Goal: Task Accomplishment & Management: Complete application form

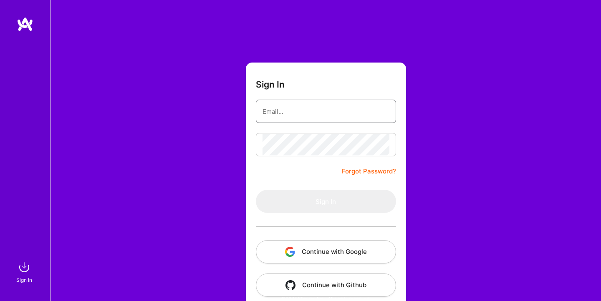
click at [321, 104] on input "email" at bounding box center [326, 111] width 127 height 21
click at [386, 116] on keeper-lock "Open Keeper Popup" at bounding box center [384, 111] width 10 height 10
type input "[EMAIL_ADDRESS][DOMAIN_NAME]"
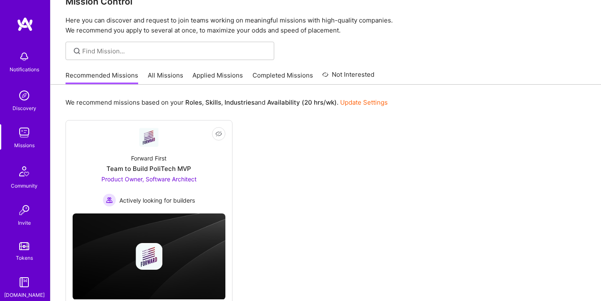
scroll to position [46, 0]
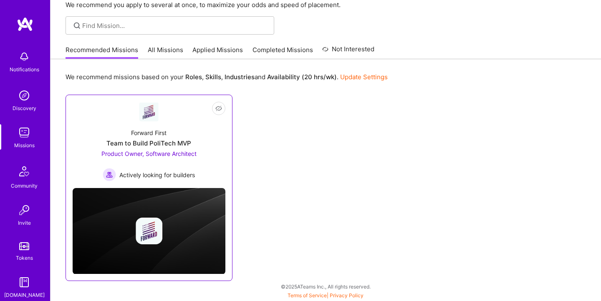
click at [190, 145] on div "Team to Build PoliTech MVP" at bounding box center [148, 143] width 85 height 9
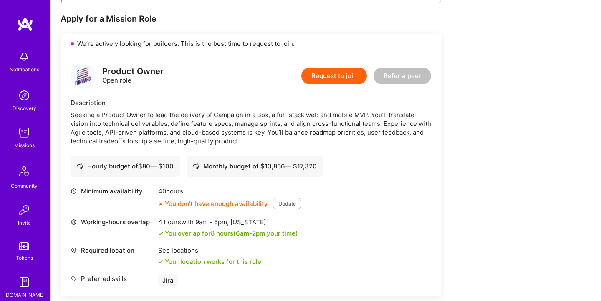
scroll to position [160, 0]
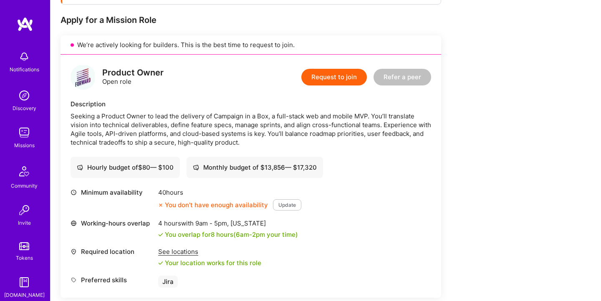
click at [280, 205] on button "Update" at bounding box center [287, 205] width 28 height 11
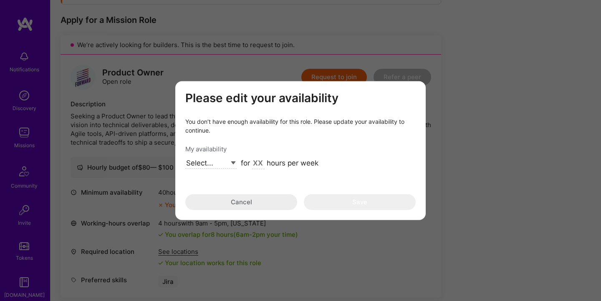
click at [211, 160] on select "Select... Right Now Future Date Not Available" at bounding box center [210, 163] width 51 height 11
select select "Future Date"
click at [185, 158] on select "Select... Right Now Future Date Not Available" at bounding box center [210, 163] width 51 height 11
click at [258, 162] on input "[DATE]" at bounding box center [255, 163] width 29 height 11
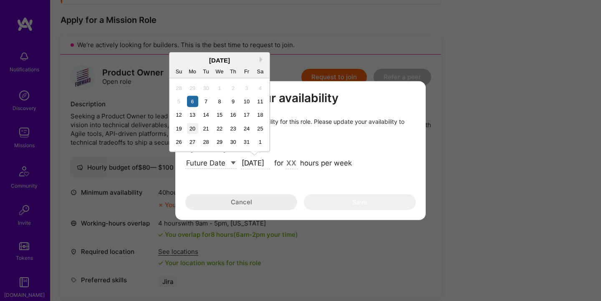
click at [192, 126] on div "20" at bounding box center [192, 128] width 11 height 11
type input "[DATE]"
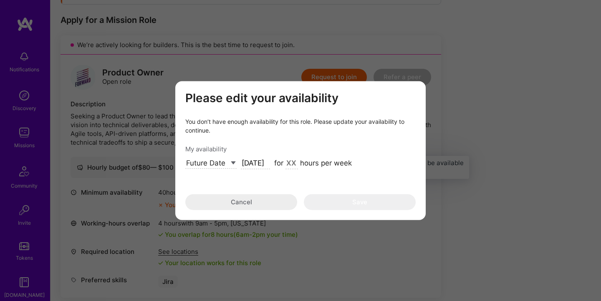
click at [288, 162] on input "modal" at bounding box center [292, 163] width 13 height 11
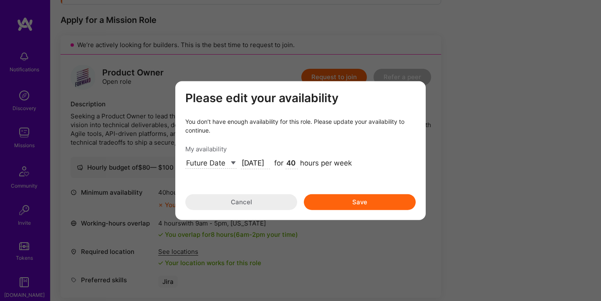
type input "40"
click at [352, 201] on button "Save" at bounding box center [360, 202] width 112 height 16
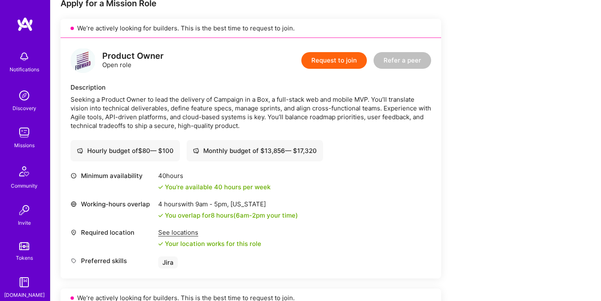
scroll to position [180, 0]
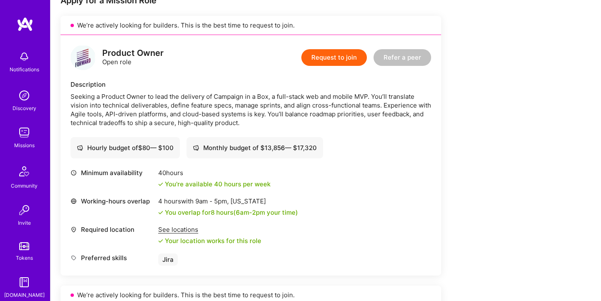
click at [331, 60] on button "Request to join" at bounding box center [334, 57] width 66 height 17
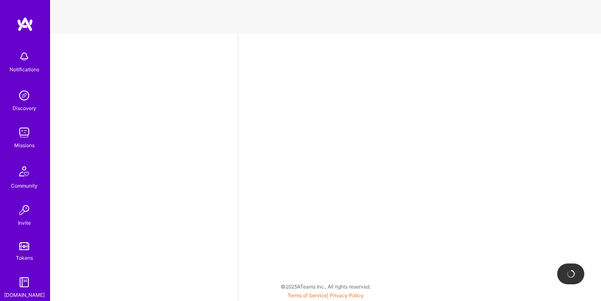
select select "US"
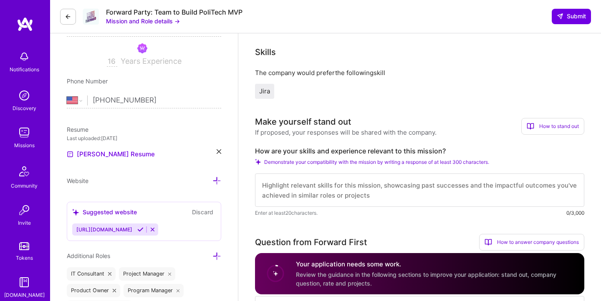
scroll to position [138, 0]
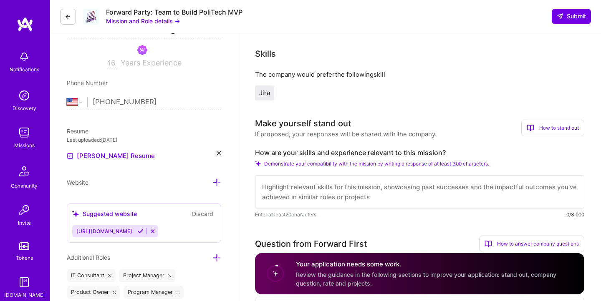
click at [267, 92] on span "Jira" at bounding box center [264, 93] width 11 height 8
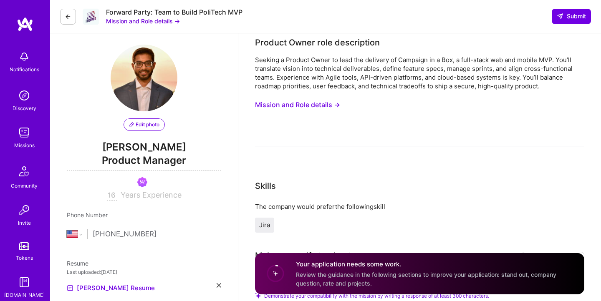
scroll to position [6, 0]
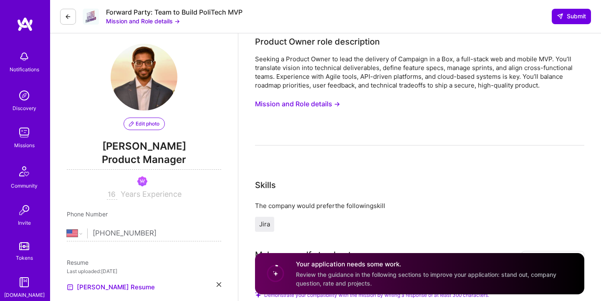
click at [308, 96] on button "Mission and Role details →" at bounding box center [297, 103] width 85 height 15
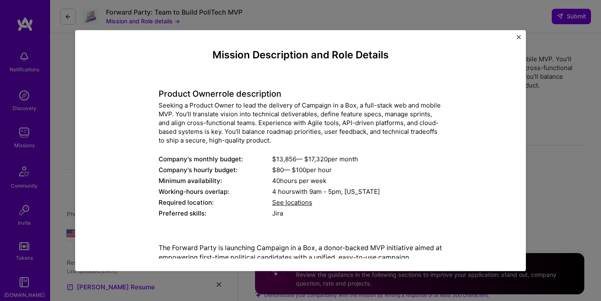
click at [308, 99] on h4 "Product Owner role description" at bounding box center [301, 94] width 284 height 10
click at [293, 201] on span "See locations" at bounding box center [292, 203] width 40 height 8
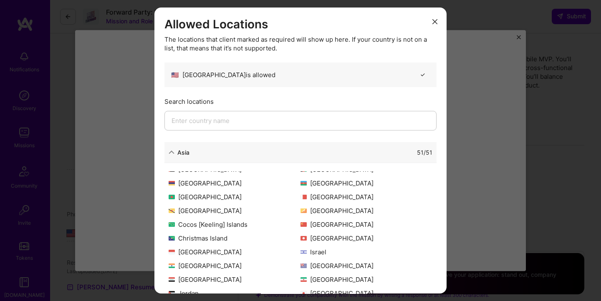
click at [432, 23] on icon "modal" at bounding box center [434, 21] width 5 height 5
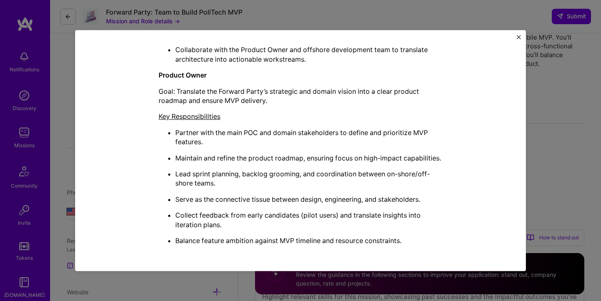
scroll to position [31, 0]
click at [520, 36] on img "Close" at bounding box center [519, 37] width 4 height 4
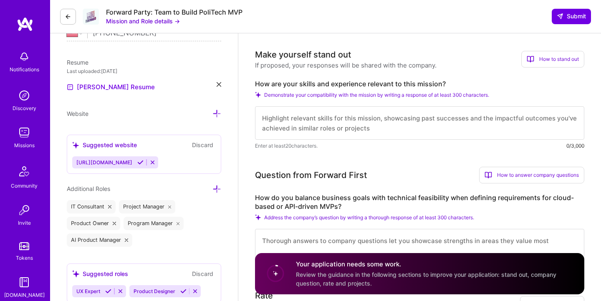
scroll to position [207, 0]
click at [368, 119] on textarea at bounding box center [419, 122] width 329 height 33
click at [389, 117] on textarea "To enrich screen reader interactions, please activate Accessibility in Grammarl…" at bounding box center [419, 122] width 329 height 33
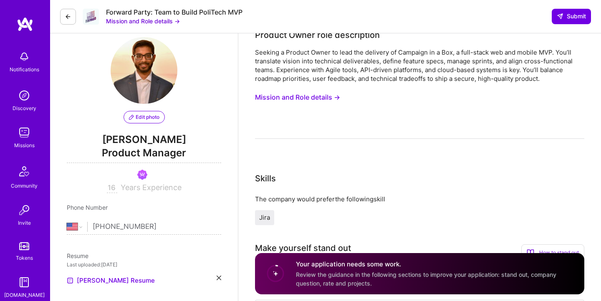
scroll to position [0, 0]
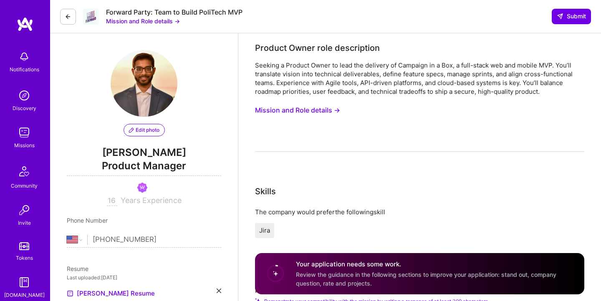
click at [325, 108] on button "Mission and Role details →" at bounding box center [297, 110] width 85 height 15
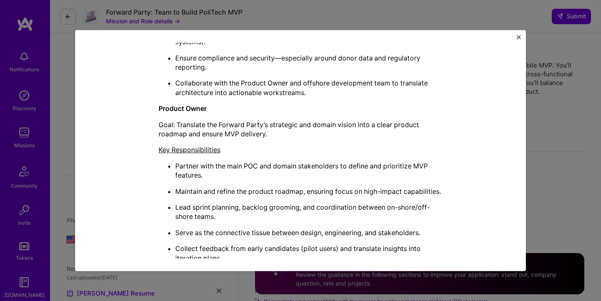
scroll to position [524, 0]
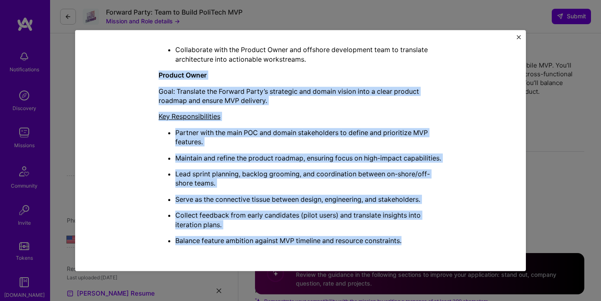
drag, startPoint x: 159, startPoint y: 64, endPoint x: 473, endPoint y: 267, distance: 373.8
click at [473, 267] on div "Mission Description and Role Details Product Owner role description Seeking a P…" at bounding box center [300, 150] width 451 height 241
copy div "Product Owner Goal: Translate the Forward Party’s strategic and domain vision i…"
click at [517, 36] on img "Close" at bounding box center [519, 37] width 4 height 4
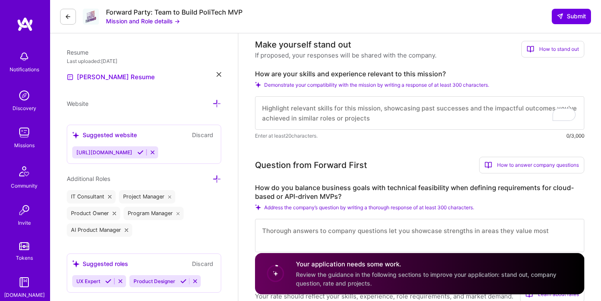
scroll to position [219, 0]
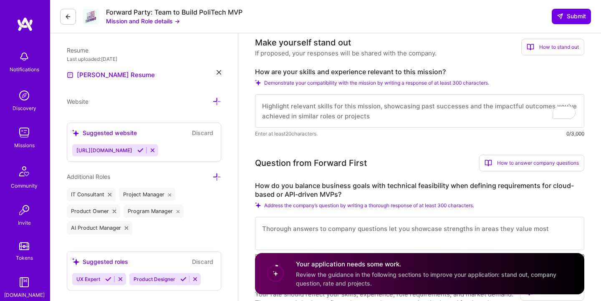
click at [389, 113] on textarea "To enrich screen reader interactions, please activate Accessibility in Grammarl…" at bounding box center [419, 110] width 329 height 33
paste textarea "Your skills align strongly with this Product Owner role because you bring exten…"
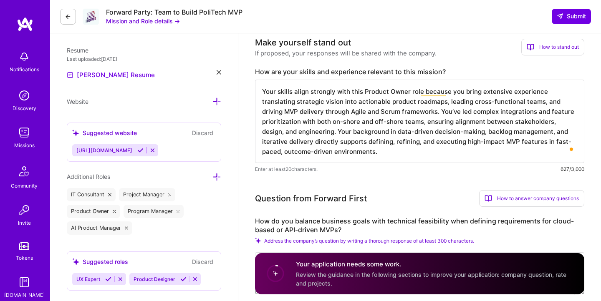
drag, startPoint x: 276, startPoint y: 93, endPoint x: 255, endPoint y: 89, distance: 20.4
click at [255, 89] on textarea "Your skills align strongly with this Product Owner role because you bring exten…" at bounding box center [419, 121] width 329 height 83
drag, startPoint x: 453, startPoint y: 94, endPoint x: 445, endPoint y: 94, distance: 8.3
click at [445, 94] on textarea "My skills align strongly with this Product Owner role because you bring extensi…" at bounding box center [419, 121] width 329 height 83
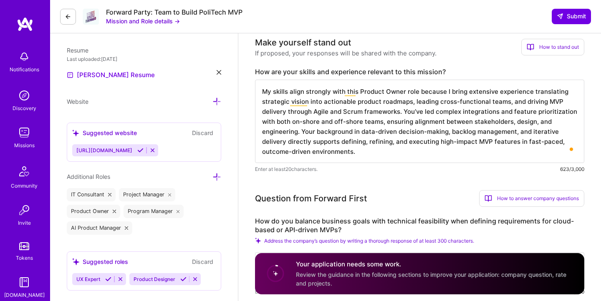
click at [397, 100] on textarea "My skills align strongly with this Product Owner role because I bring extensive…" at bounding box center [419, 121] width 329 height 83
drag, startPoint x: 411, startPoint y: 114, endPoint x: 402, endPoint y: 113, distance: 8.8
click at [402, 113] on textarea "My skills align strongly with this Product Owner role because I bring extensive…" at bounding box center [419, 121] width 329 height 83
drag, startPoint x: 313, startPoint y: 134, endPoint x: 302, endPoint y: 132, distance: 11.0
click at [302, 132] on textarea "My skills align strongly with this Product Owner role because I bring extensive…" at bounding box center [419, 121] width 329 height 83
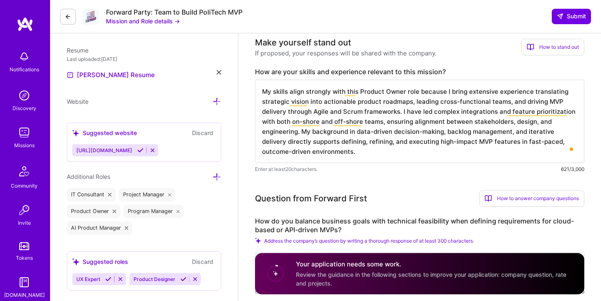
click at [396, 152] on textarea "My skills align strongly with this Product Owner role because I bring extensive…" at bounding box center [419, 121] width 329 height 83
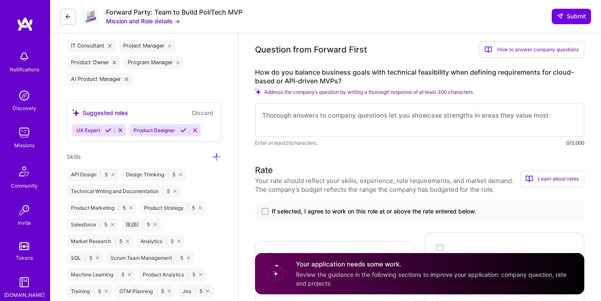
scroll to position [369, 0]
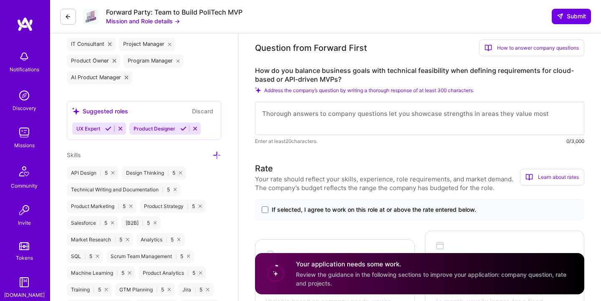
type textarea "My skills align strongly with this Product Owner role because I bring extensive…"
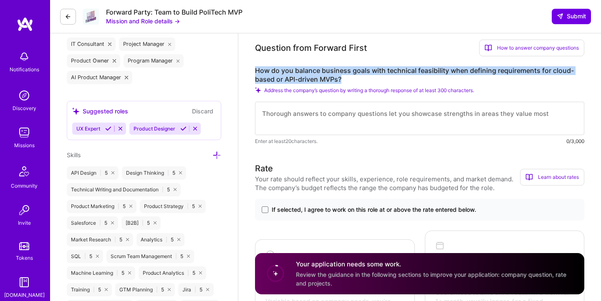
drag, startPoint x: 345, startPoint y: 78, endPoint x: 253, endPoint y: 70, distance: 91.8
copy label "How do you balance business goals with technical feasibility when defining requ…"
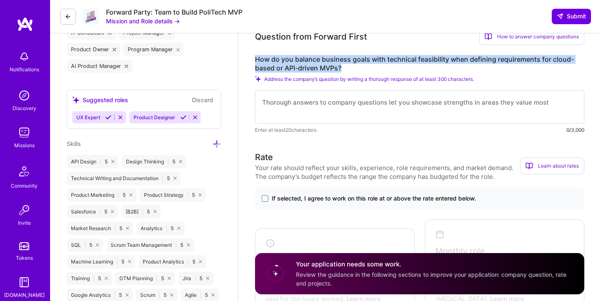
scroll to position [381, 0]
click at [348, 99] on textarea "To enrich screen reader interactions, please activate Accessibility in Grammarl…" at bounding box center [419, 106] width 329 height 33
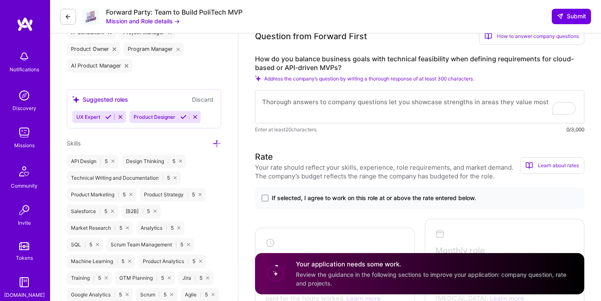
paste textarea "I balance business goals with technical feasibility by first clarifying the pro…"
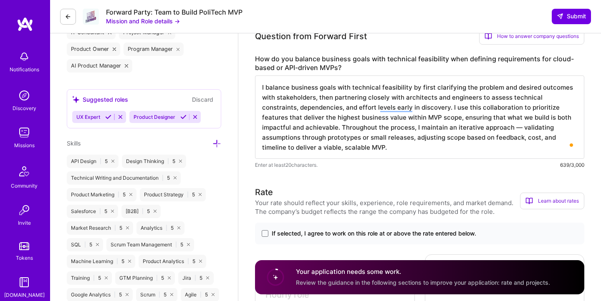
click at [293, 126] on textarea "I balance business goals with technical feasibility by first clarifying the pro…" at bounding box center [419, 117] width 329 height 83
click at [463, 152] on textarea "I balance business goals with technical feasibility by first clarifying the pro…" at bounding box center [419, 117] width 329 height 83
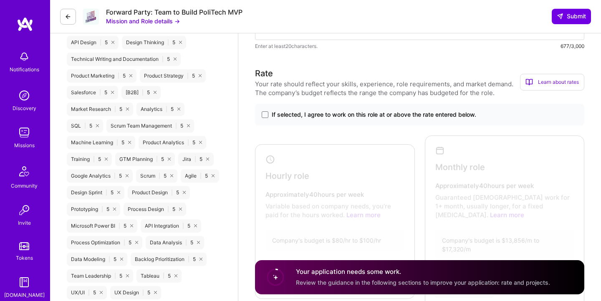
scroll to position [501, 0]
type textarea "I balance business goals with technical feasibility by first clarifying the pro…"
click at [263, 113] on span at bounding box center [265, 114] width 7 height 7
click at [0, 0] on input "If selected, I agree to work on this role at or above the rate entered below." at bounding box center [0, 0] width 0 height 0
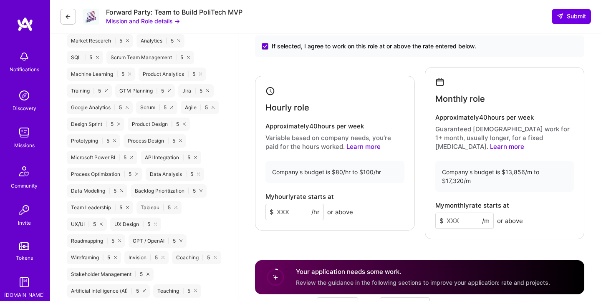
scroll to position [570, 0]
click at [293, 204] on input at bounding box center [294, 211] width 58 height 16
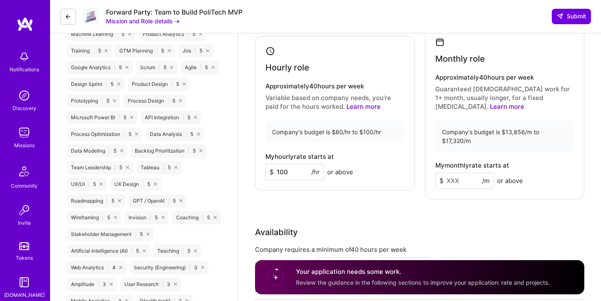
scroll to position [610, 0]
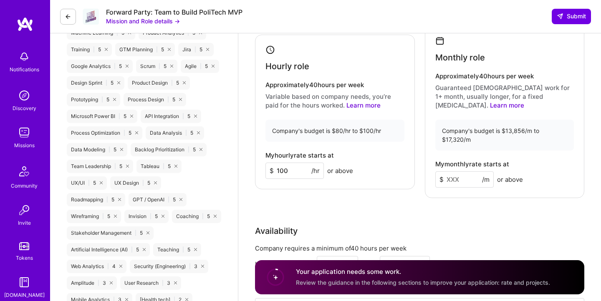
click at [290, 166] on input "100" at bounding box center [294, 171] width 58 height 16
drag, startPoint x: 291, startPoint y: 167, endPoint x: 244, endPoint y: 165, distance: 47.2
type input "9"
type input "1"
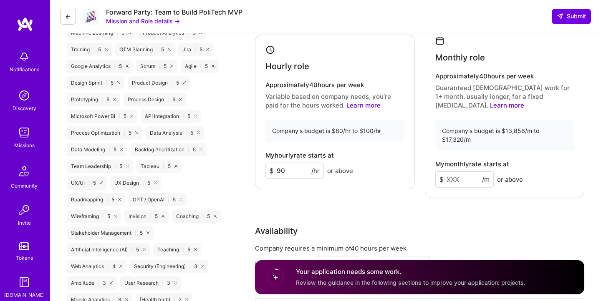
click at [452, 172] on input at bounding box center [464, 180] width 58 height 16
click at [284, 165] on input "90" at bounding box center [294, 171] width 58 height 16
click at [455, 172] on input at bounding box center [464, 180] width 58 height 16
drag, startPoint x: 289, startPoint y: 167, endPoint x: 253, endPoint y: 161, distance: 36.8
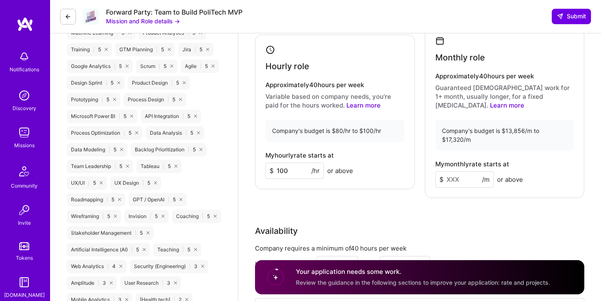
type input "100"
click at [460, 173] on input at bounding box center [464, 180] width 58 height 16
type input "16000"
click at [492, 205] on div "Rate Your rate should reflect your skills, experience, role requirements, and m…" at bounding box center [419, 150] width 329 height 386
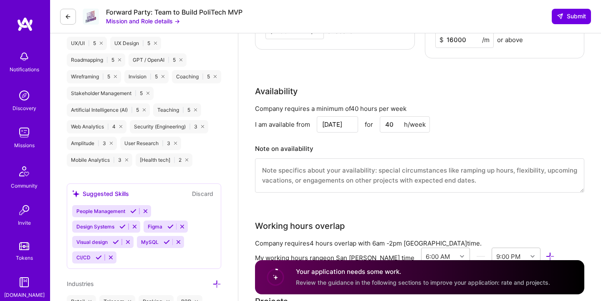
scroll to position [755, 0]
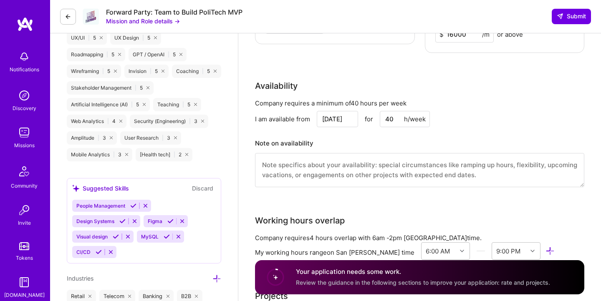
click at [327, 111] on input "[DATE]" at bounding box center [337, 119] width 41 height 16
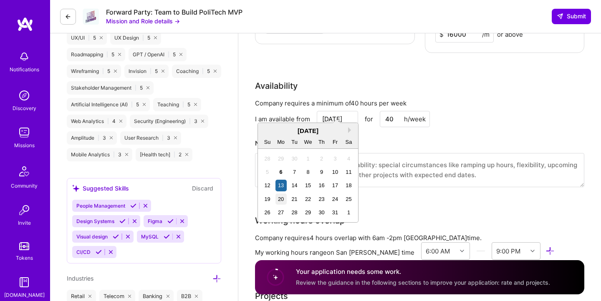
click at [280, 199] on div "20" at bounding box center [281, 199] width 11 height 11
type input "[DATE]"
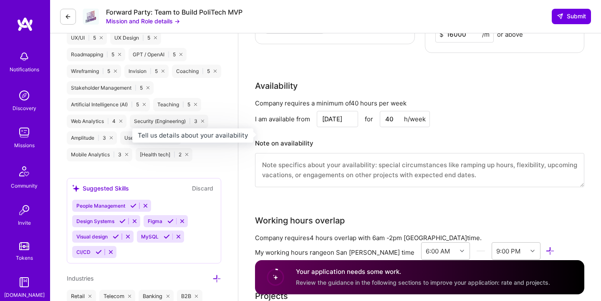
click at [389, 137] on h3 "Note on availability" at bounding box center [419, 143] width 329 height 13
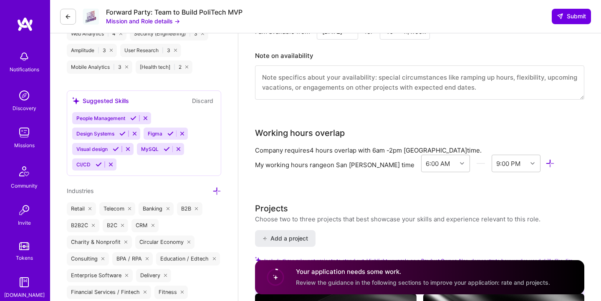
scroll to position [842, 0]
click at [340, 88] on textarea at bounding box center [419, 83] width 329 height 34
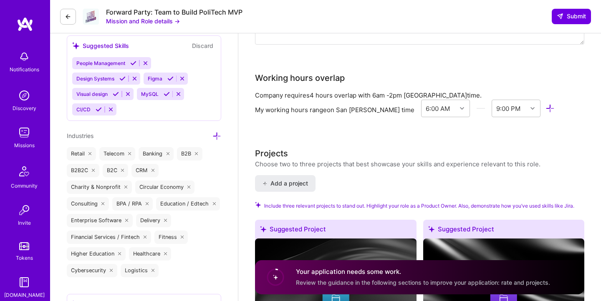
scroll to position [900, 0]
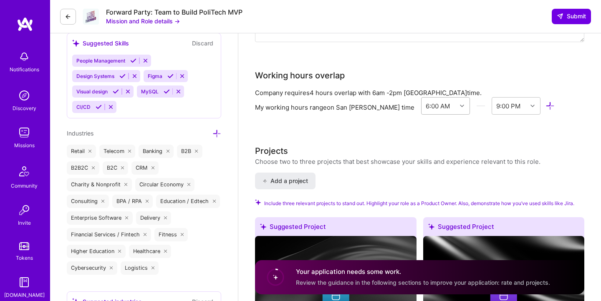
type textarea "2 weeks notice"
click at [460, 104] on icon at bounding box center [462, 106] width 4 height 4
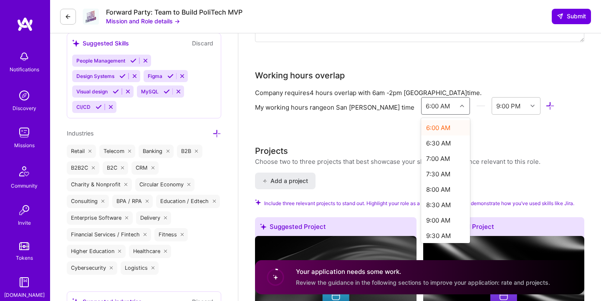
scroll to position [192, 0]
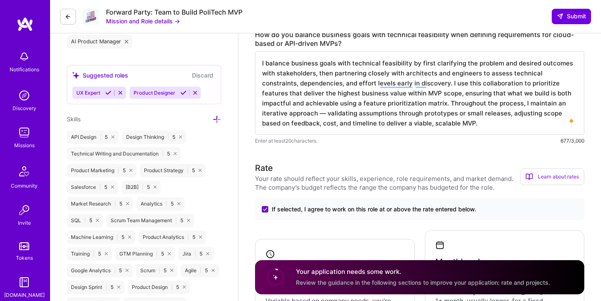
scroll to position [0, 0]
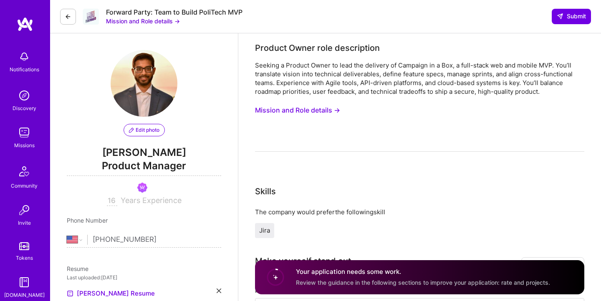
click at [325, 111] on button "Mission and Role details →" at bounding box center [297, 110] width 85 height 15
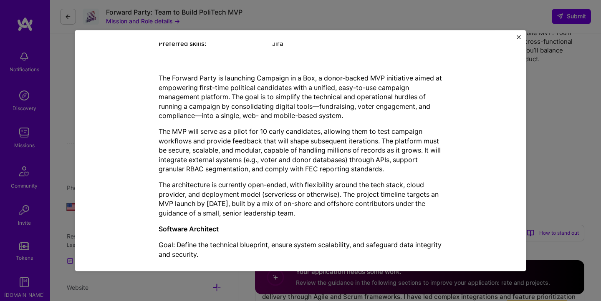
scroll to position [162, 0]
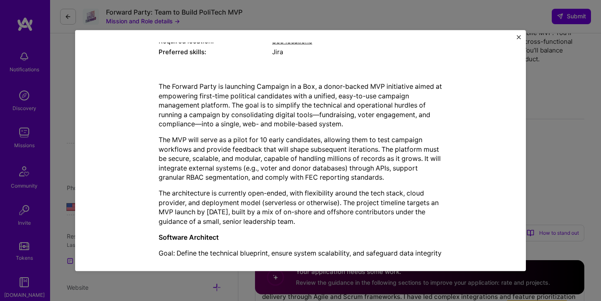
click at [520, 37] on img "Close" at bounding box center [519, 37] width 4 height 4
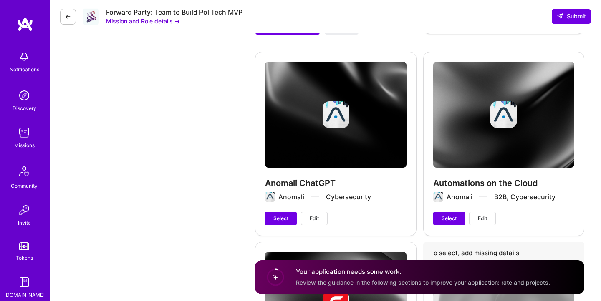
scroll to position [1486, 0]
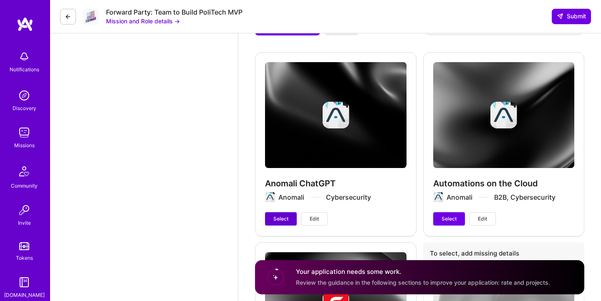
click at [280, 215] on span "Select" at bounding box center [280, 219] width 15 height 8
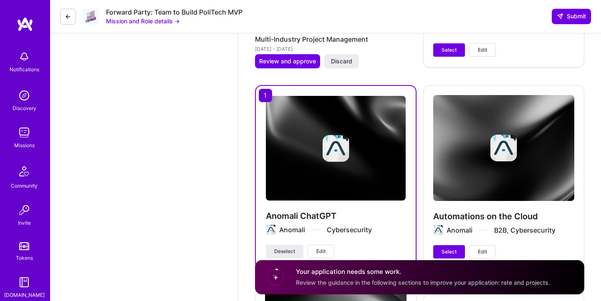
scroll to position [1460, 0]
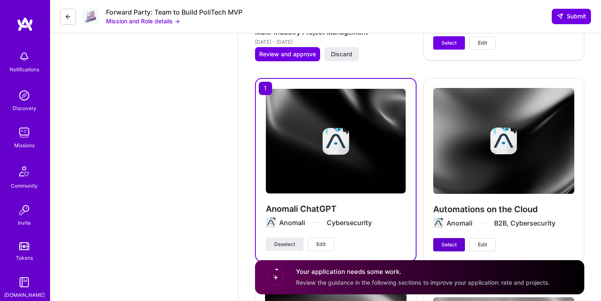
click at [442, 241] on span "Select" at bounding box center [449, 245] width 15 height 8
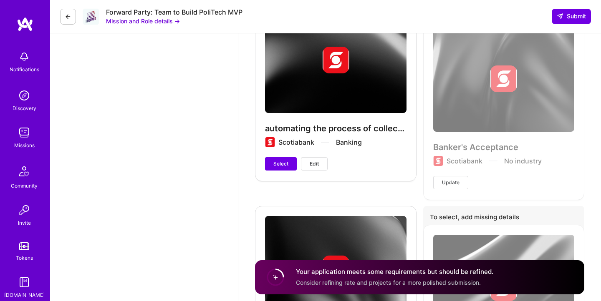
scroll to position [1735, 0]
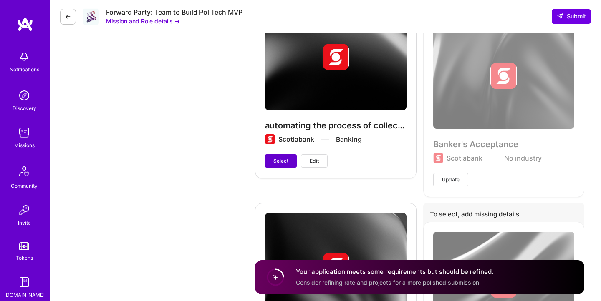
click at [269, 155] on button "Select" at bounding box center [281, 160] width 32 height 13
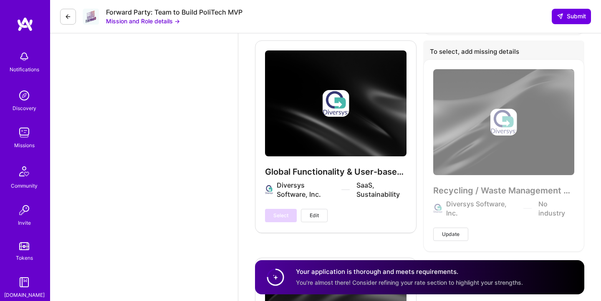
scroll to position [2297, 0]
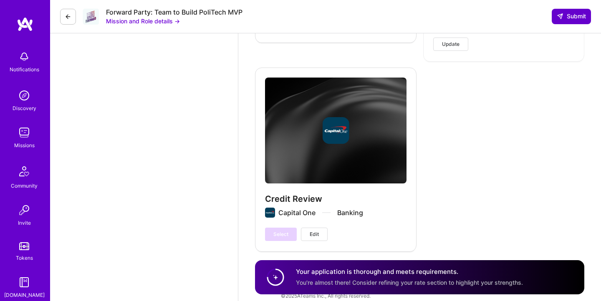
click at [586, 16] on button "Submit" at bounding box center [571, 16] width 39 height 15
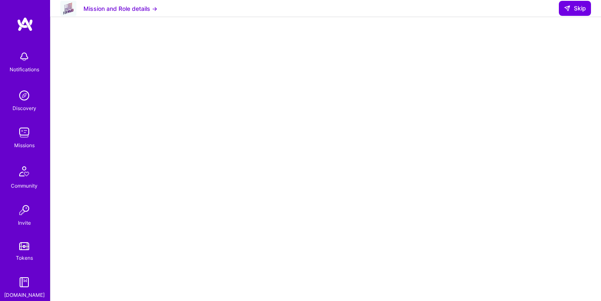
scroll to position [100, 0]
click at [573, 13] on span "Skip" at bounding box center [575, 8] width 22 height 8
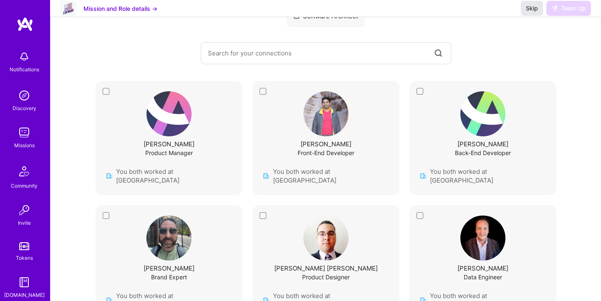
click at [534, 13] on span "Skip" at bounding box center [532, 8] width 12 height 8
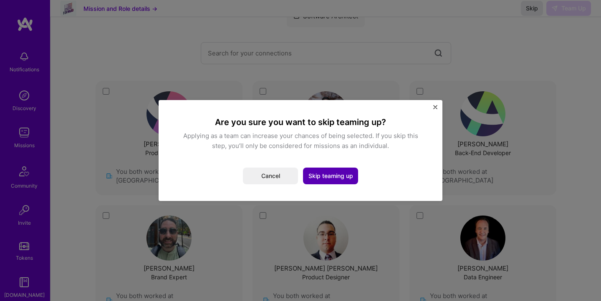
click at [324, 179] on button "Skip teaming up" at bounding box center [330, 176] width 55 height 17
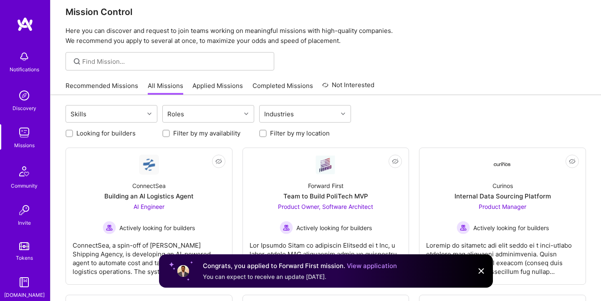
scroll to position [14, 0]
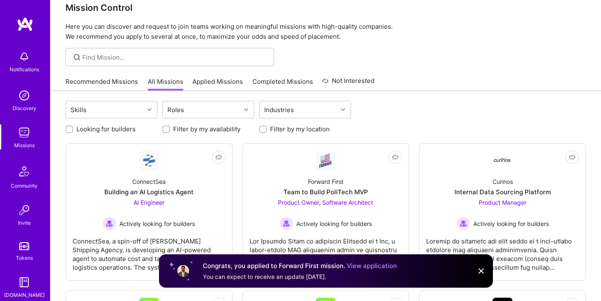
click at [115, 81] on link "Recommended Missions" at bounding box center [102, 84] width 73 height 14
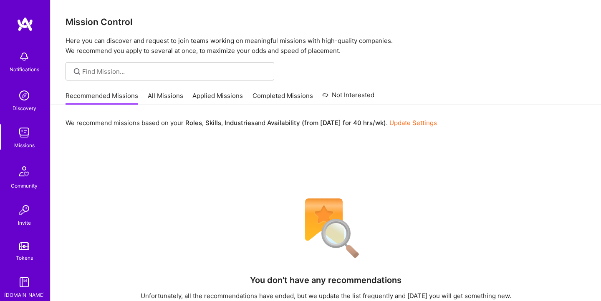
scroll to position [43, 0]
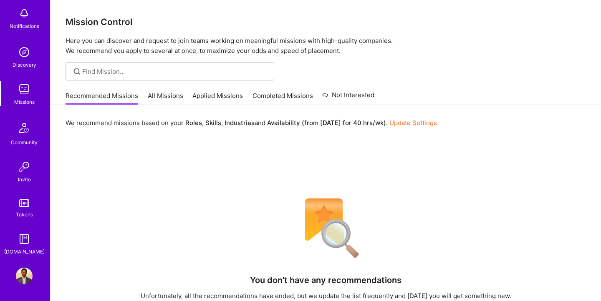
click at [20, 275] on img at bounding box center [24, 276] width 17 height 17
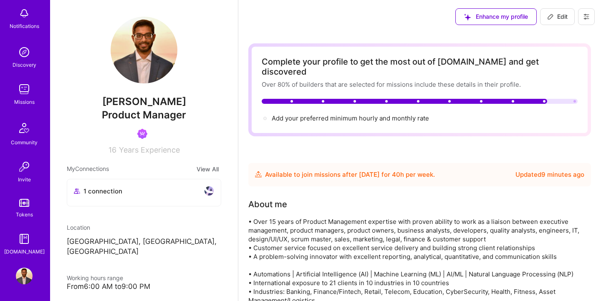
click at [19, 92] on img at bounding box center [24, 89] width 17 height 17
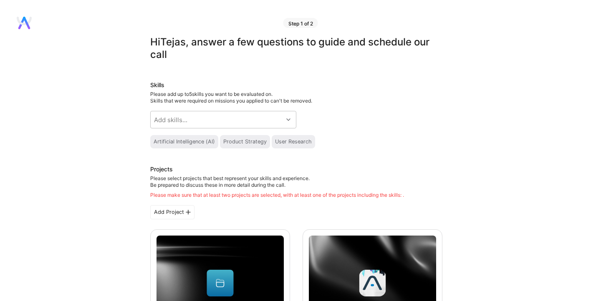
scroll to position [1211, 0]
